Goal: Information Seeking & Learning: Check status

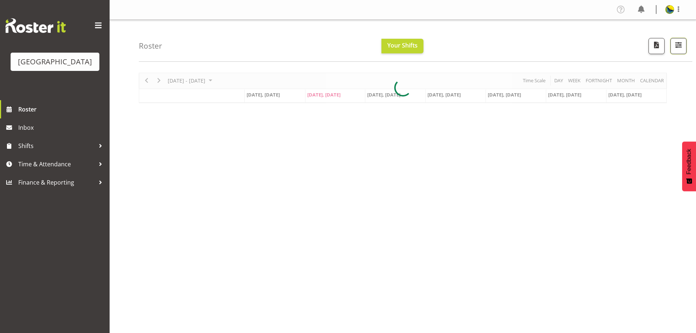
click at [681, 50] on span "button" at bounding box center [677, 44] width 9 height 9
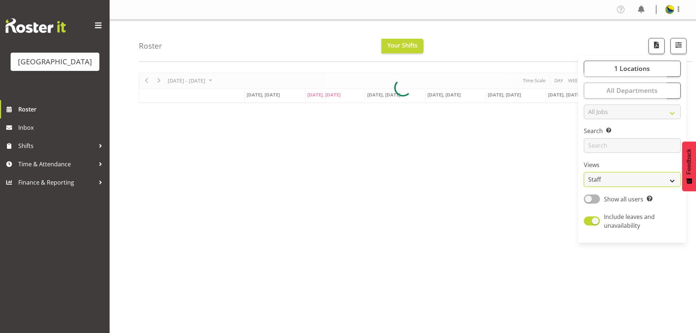
click at [651, 187] on select "Staff Role Shift - Horizontal Shift - Vertical Staff - Location" at bounding box center [631, 179] width 97 height 15
select select "shift"
click at [583, 187] on select "Staff Role Shift - Horizontal Shift - Vertical Staff - Location" at bounding box center [631, 179] width 97 height 15
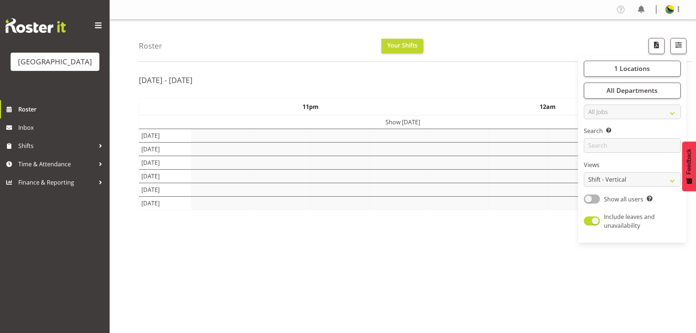
click at [496, 33] on div "Roster Your Shifts 1 Locations [GEOGRAPHIC_DATA] Kitchen [GEOGRAPHIC_DATA] Sele…" at bounding box center [415, 41] width 553 height 42
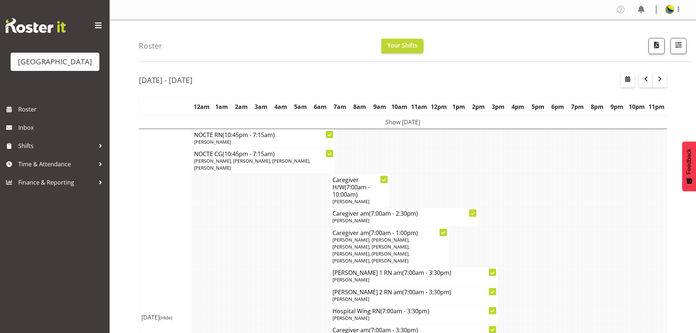
click at [551, 42] on div "Roster Your Shifts 1 Locations Clear Parkwood Kitchen Parkwood Nurses Select Al…" at bounding box center [415, 41] width 553 height 42
